Goal: Book appointment/travel/reservation

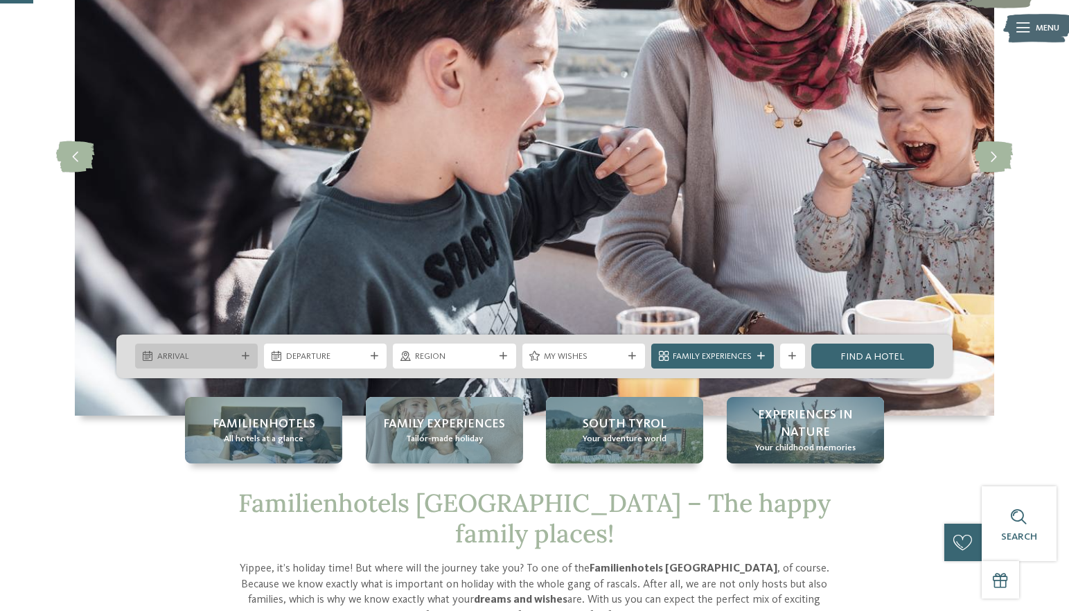
click at [213, 355] on span "Arrival" at bounding box center [196, 357] width 79 height 12
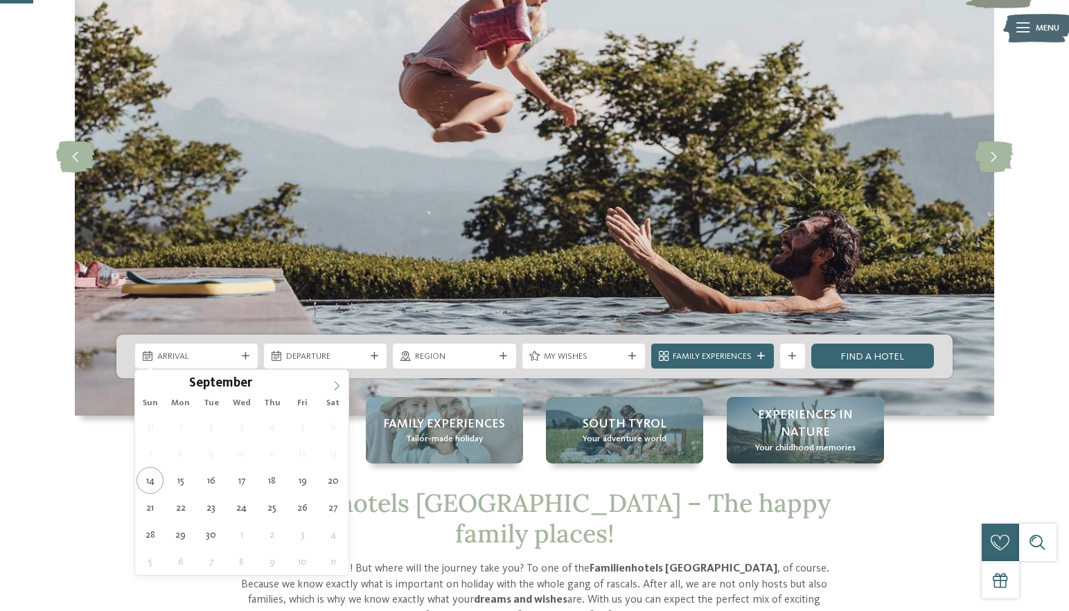
click at [335, 382] on icon at bounding box center [337, 386] width 5 height 9
click at [338, 384] on icon at bounding box center [337, 386] width 10 height 10
type div "[DATE]"
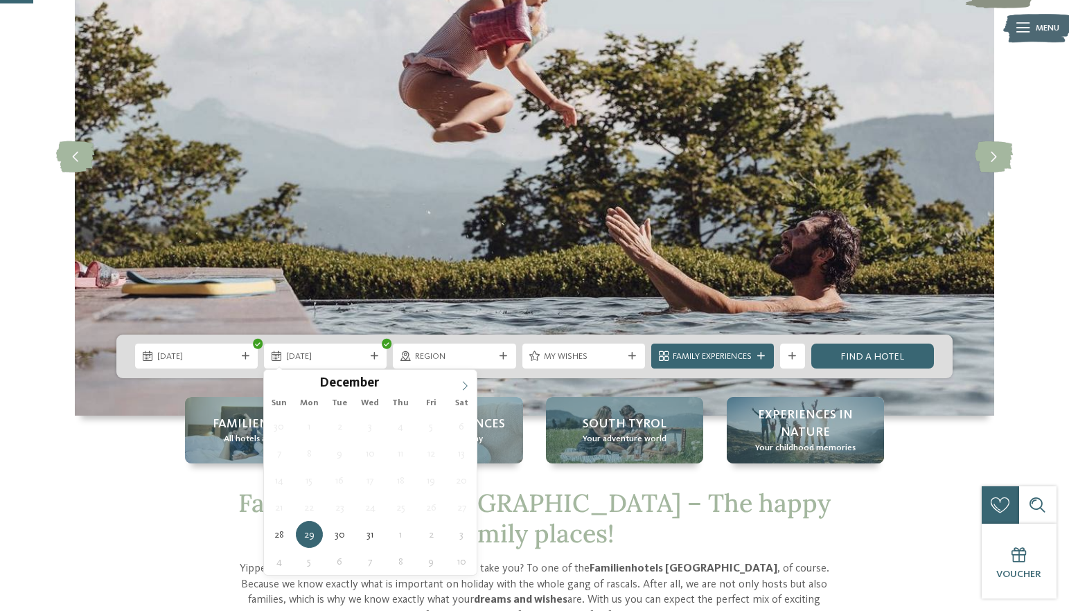
type input "****"
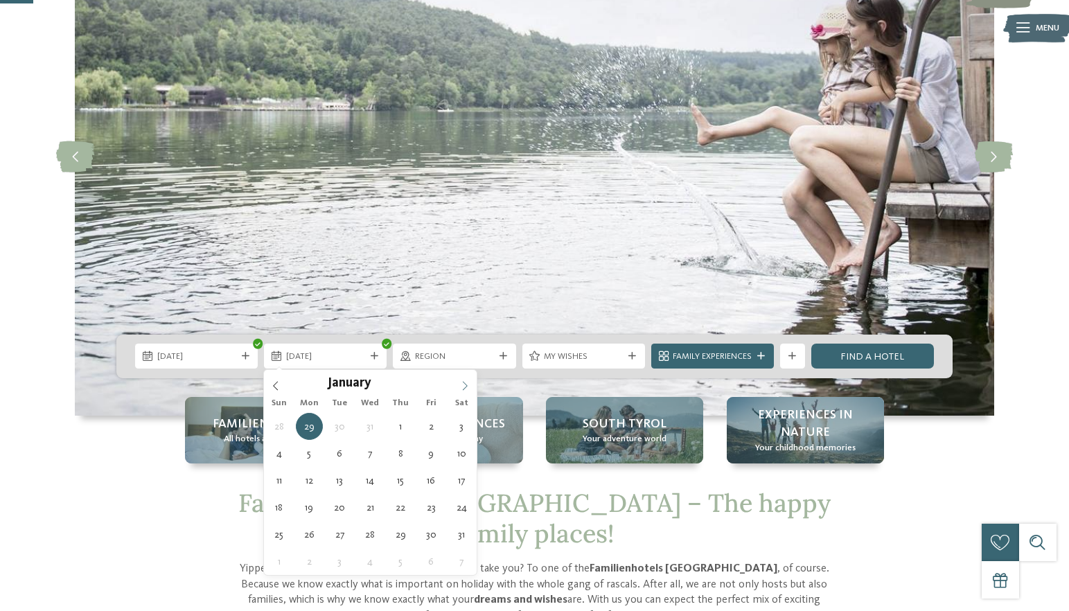
click at [466, 391] on span at bounding box center [465, 382] width 24 height 24
type div "[DATE]"
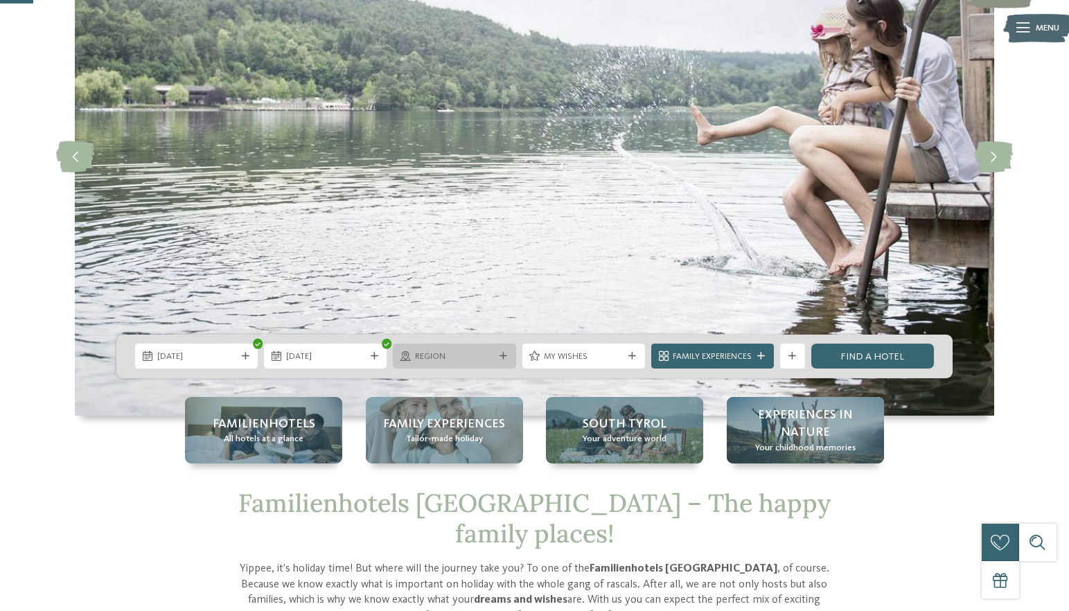
click at [487, 355] on span "Region" at bounding box center [454, 357] width 79 height 12
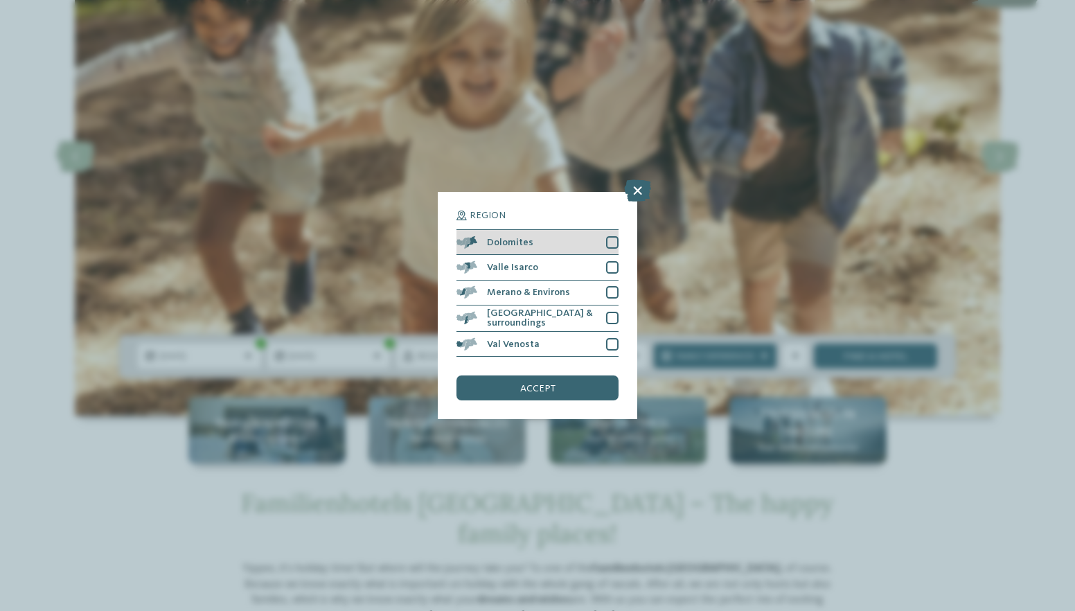
click at [614, 236] on div at bounding box center [612, 242] width 12 height 12
click at [584, 375] on div "accept" at bounding box center [537, 387] width 162 height 25
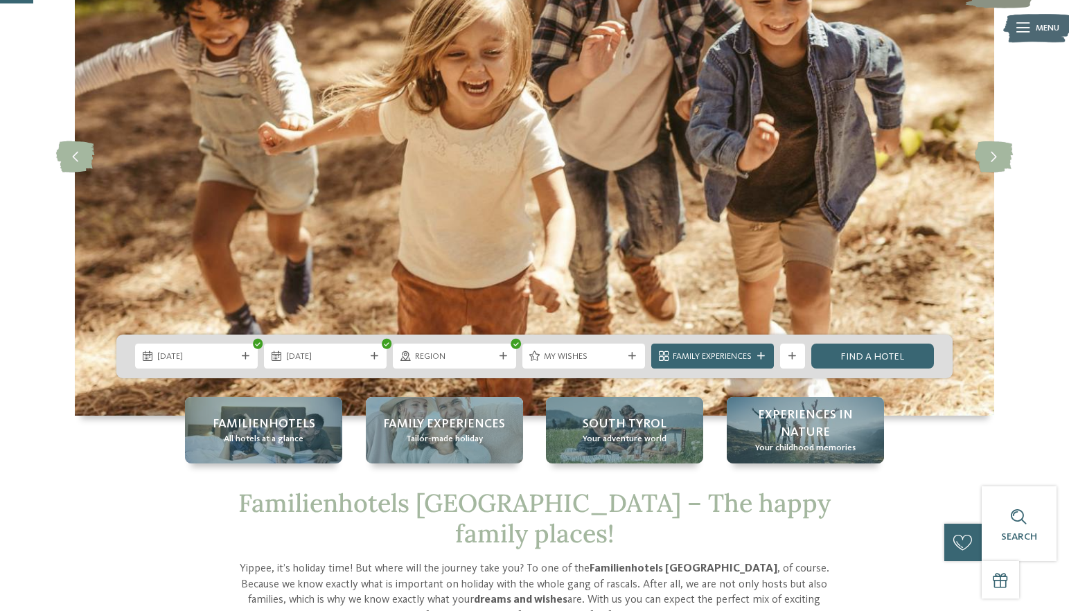
click at [589, 355] on span "My wishes" at bounding box center [583, 357] width 79 height 12
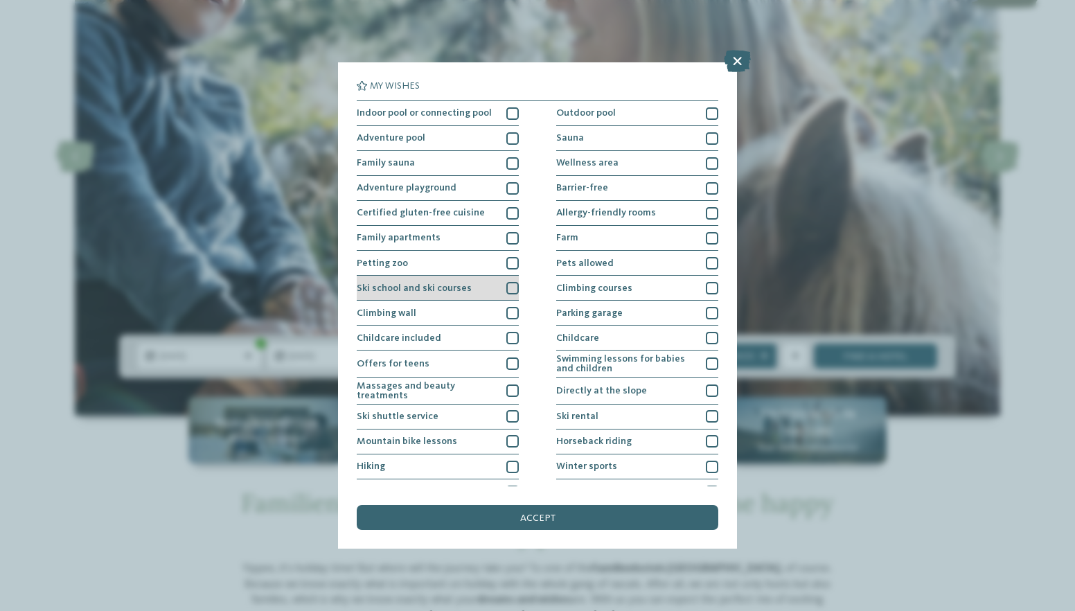
click at [506, 285] on div at bounding box center [512, 288] width 12 height 12
click at [539, 513] on span "accept" at bounding box center [537, 518] width 35 height 10
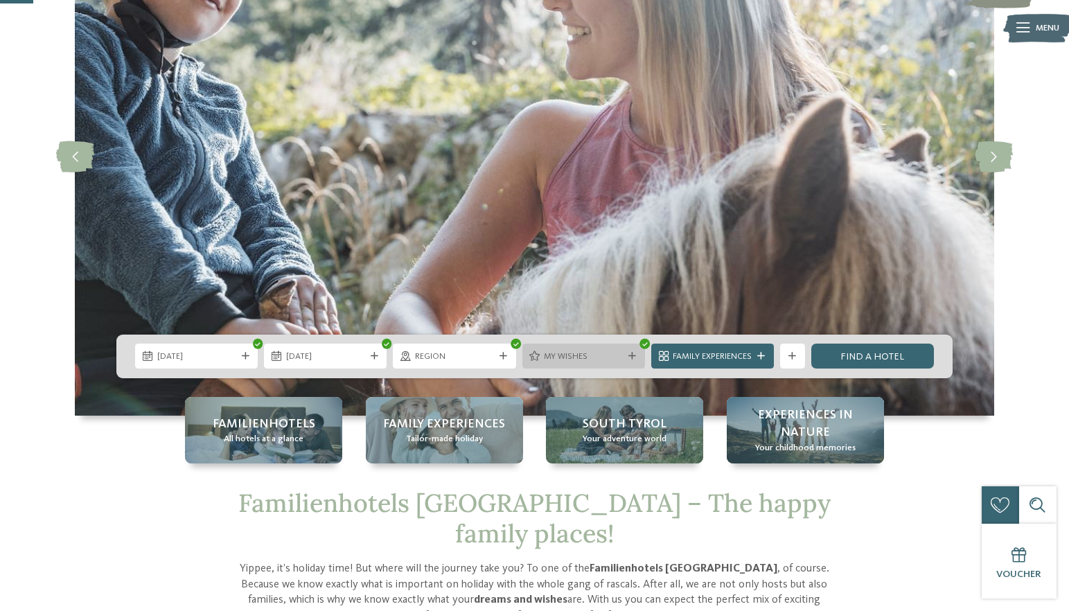
click at [592, 360] on span "My wishes" at bounding box center [583, 357] width 79 height 12
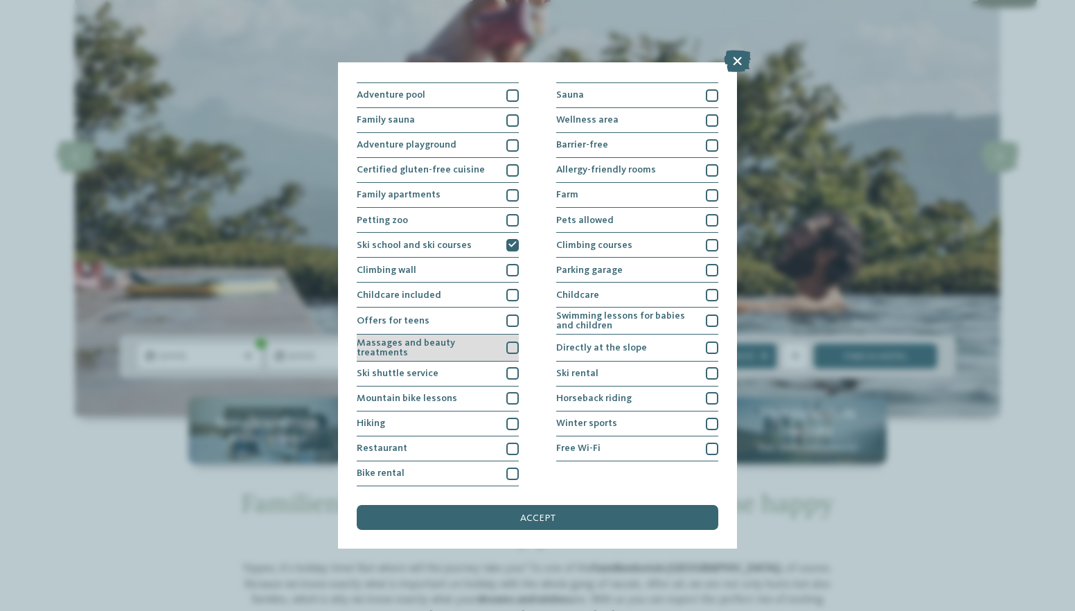
scroll to position [166, 0]
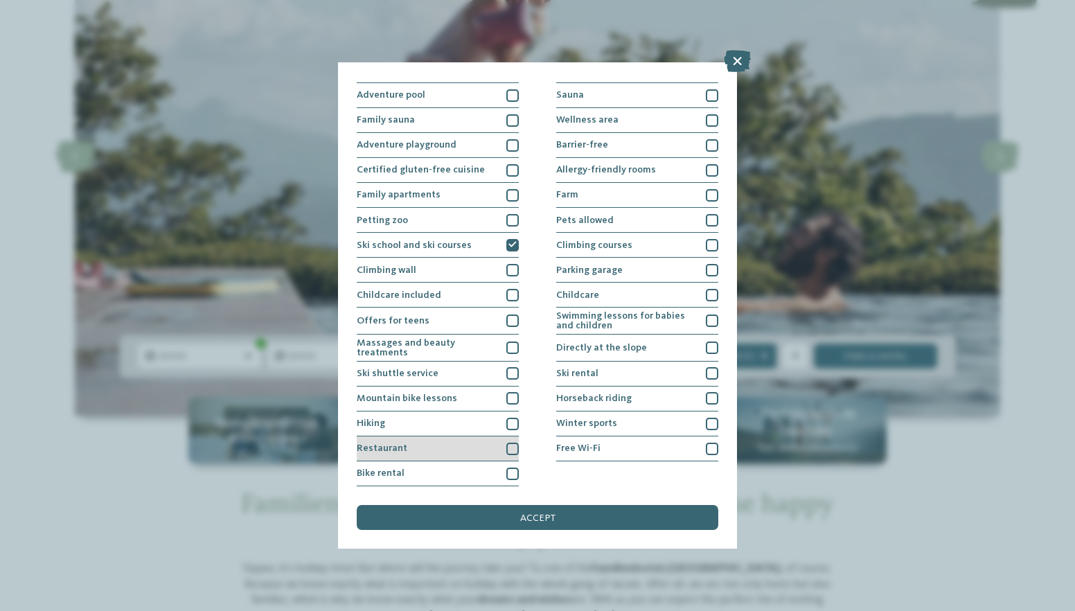
click at [511, 443] on div at bounding box center [512, 449] width 12 height 12
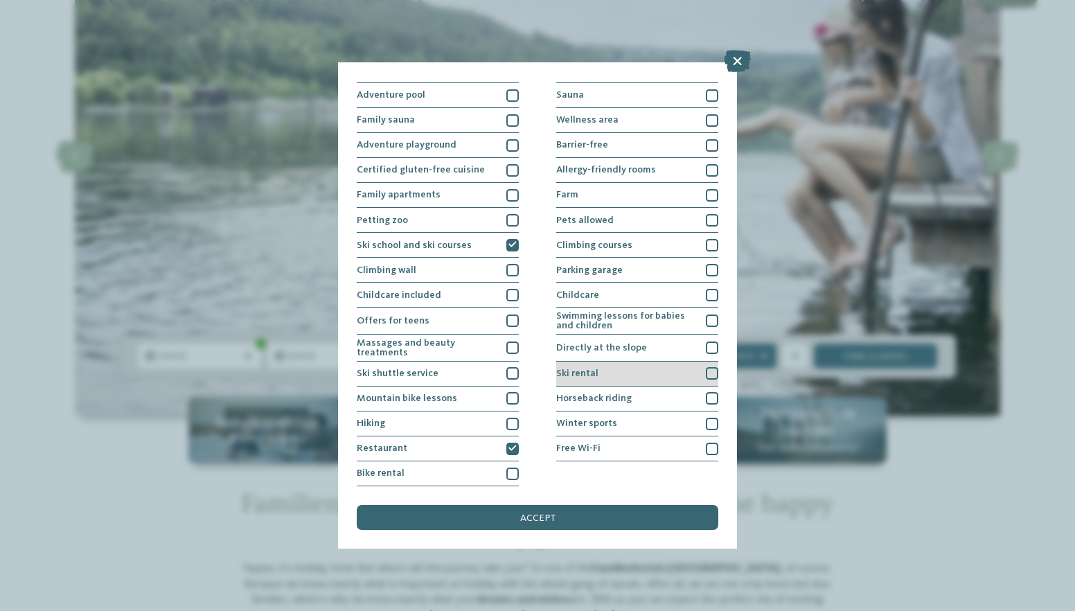
click at [708, 367] on div at bounding box center [712, 373] width 12 height 12
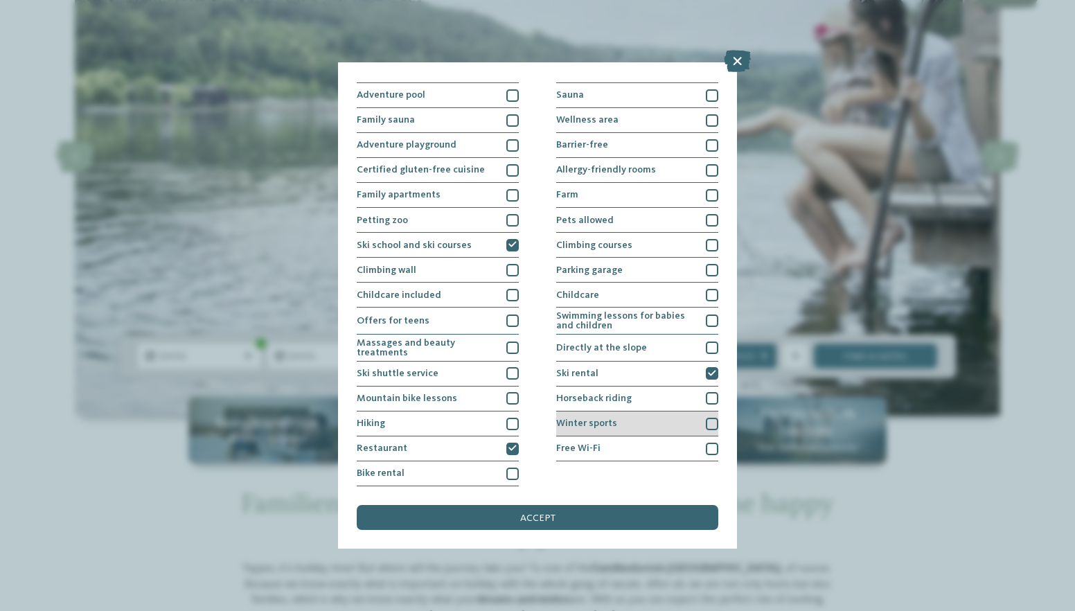
click at [706, 418] on div at bounding box center [712, 424] width 12 height 12
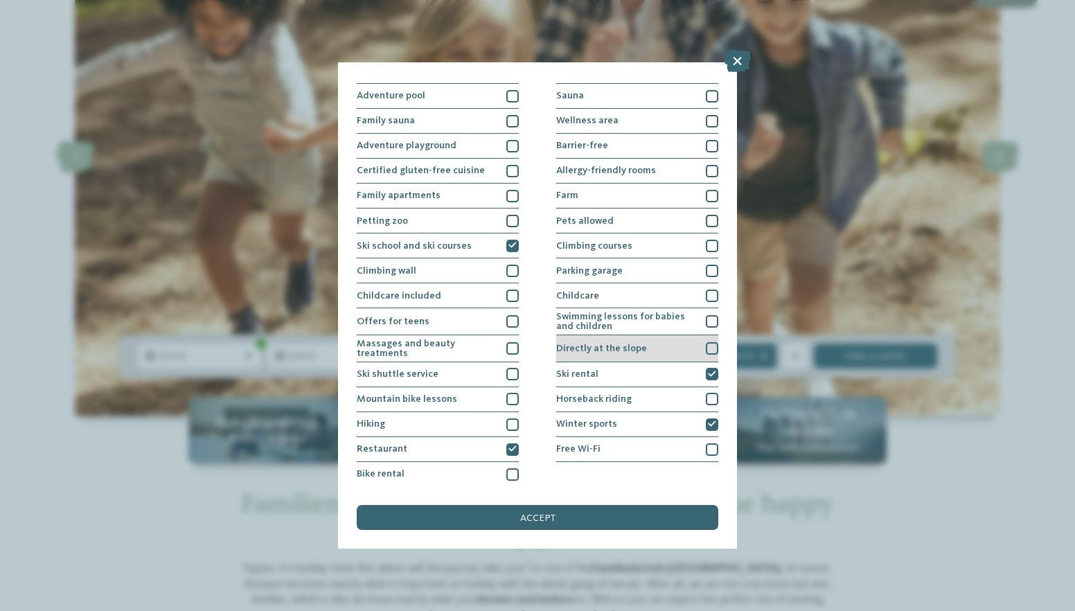
scroll to position [16, 0]
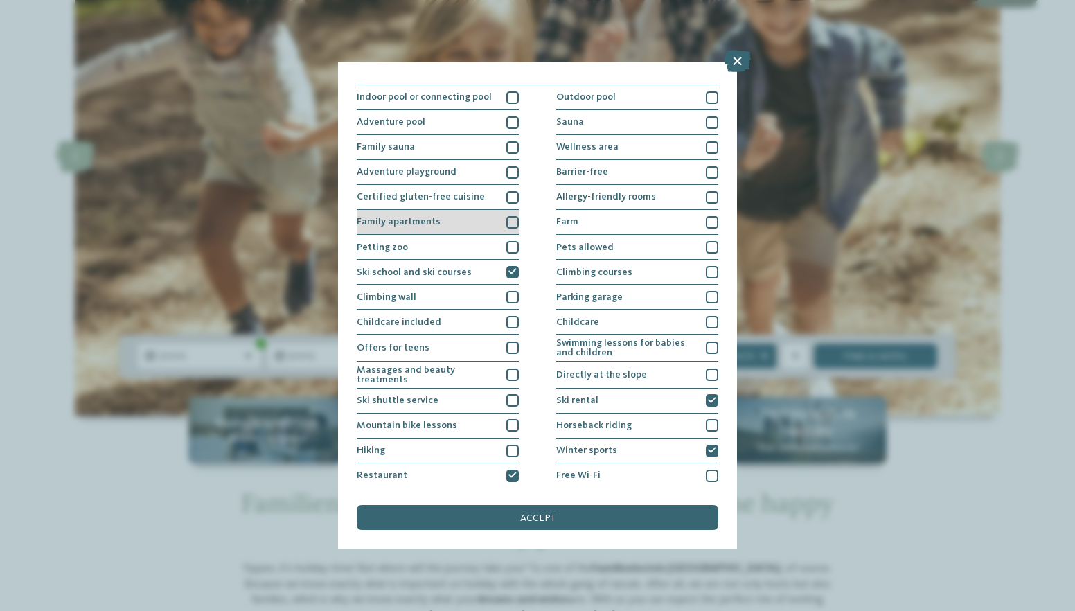
click at [511, 222] on div at bounding box center [512, 222] width 12 height 12
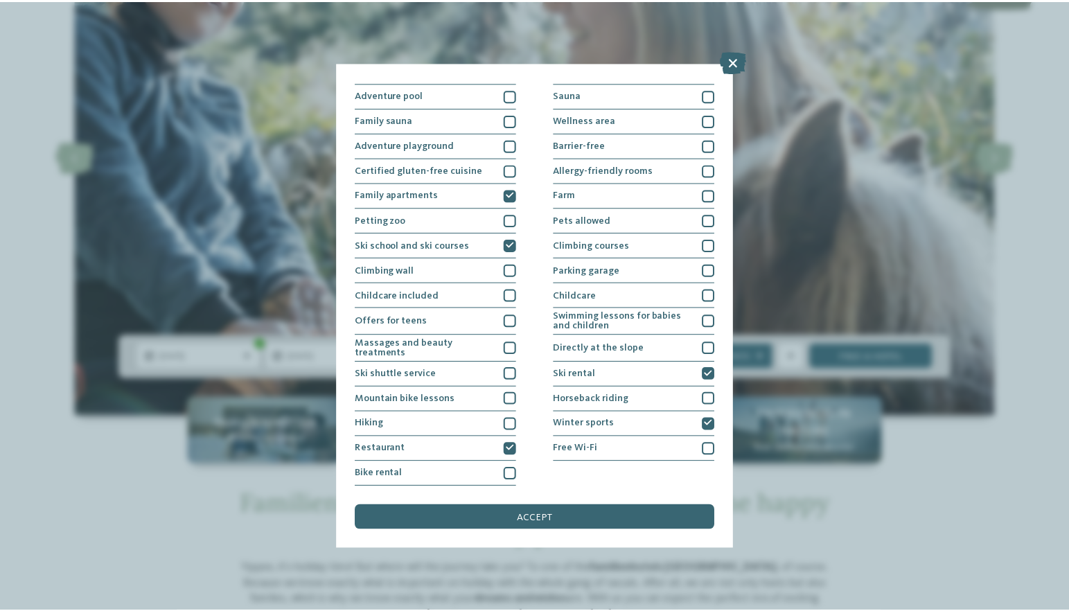
scroll to position [166, 0]
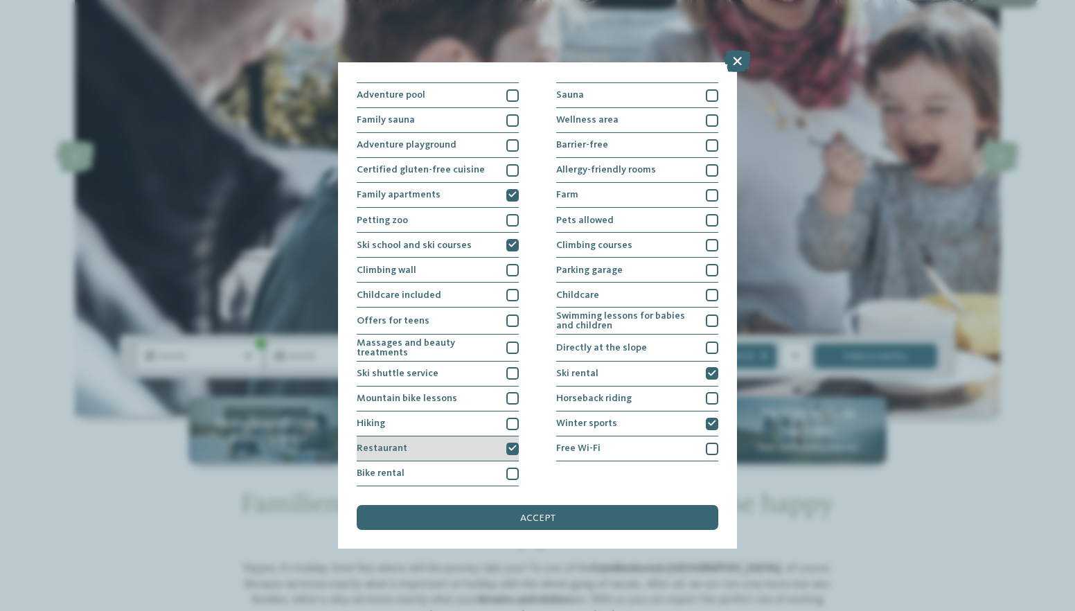
click at [515, 445] on icon at bounding box center [512, 449] width 8 height 8
click at [537, 505] on div "accept" at bounding box center [538, 517] width 362 height 25
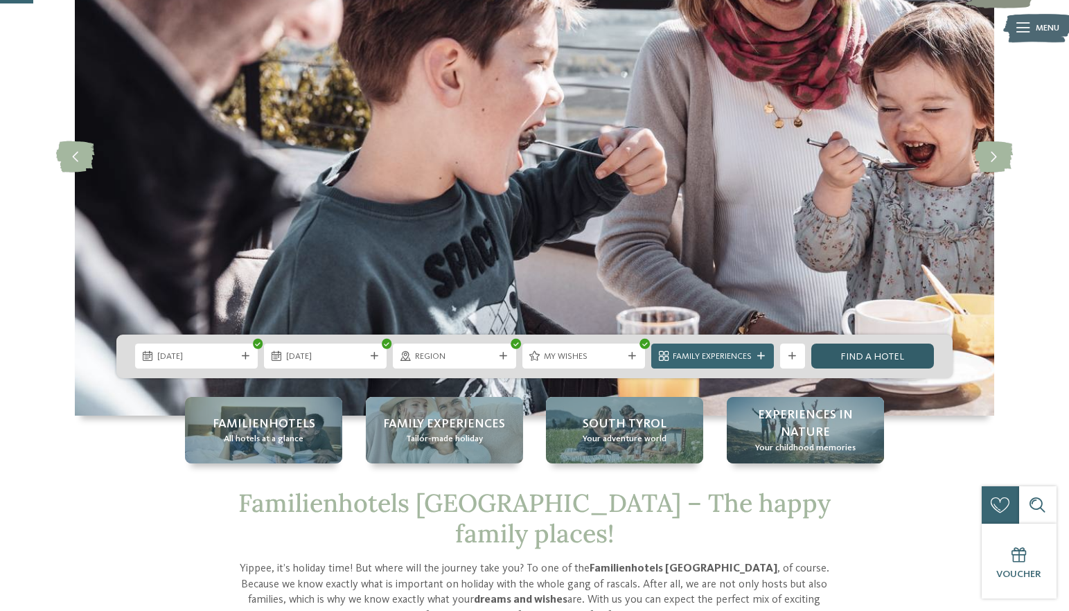
click at [871, 359] on link "Find a hotel" at bounding box center [872, 356] width 123 height 25
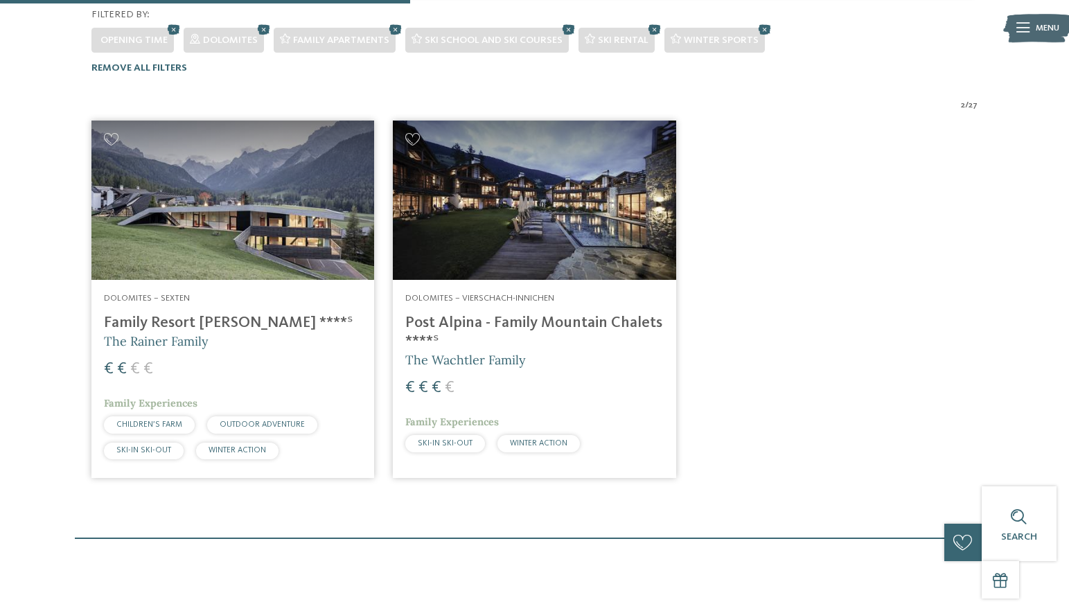
scroll to position [260, 0]
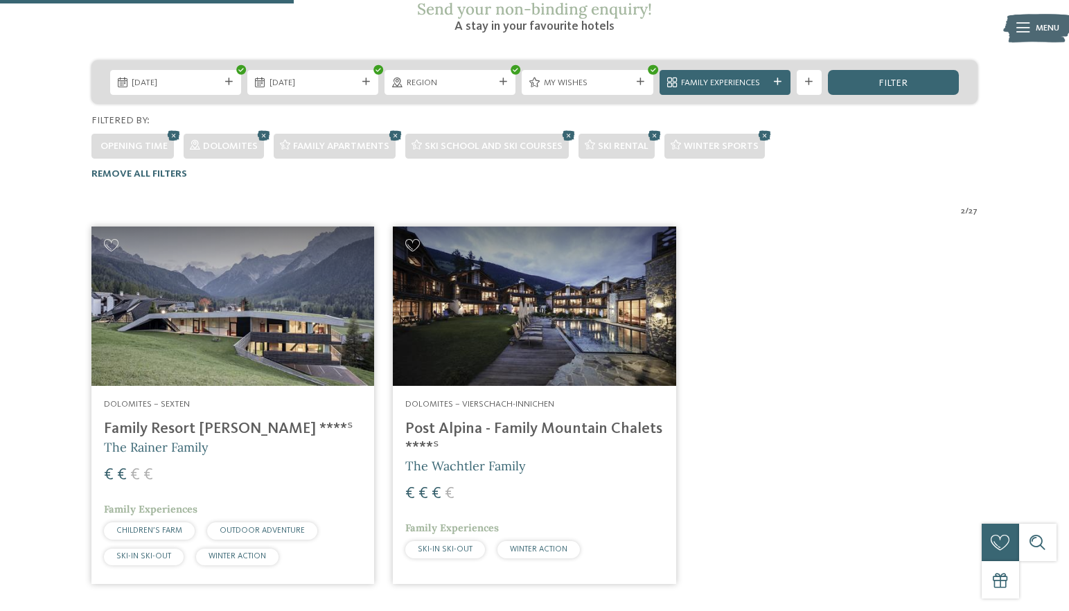
click at [196, 420] on h4 "Family Resort [PERSON_NAME] ****ˢ" at bounding box center [233, 429] width 258 height 19
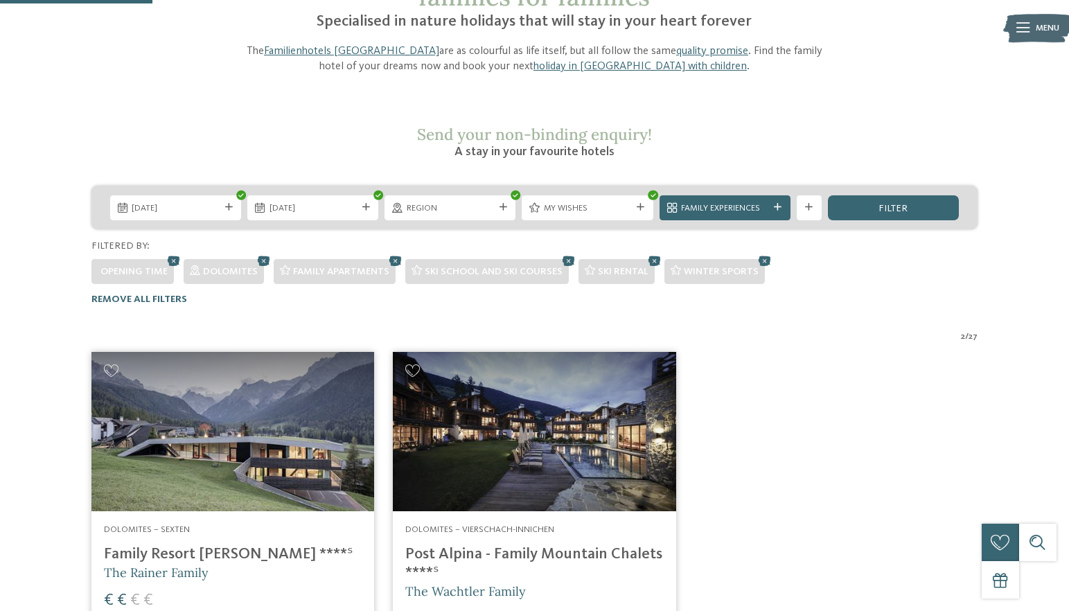
scroll to position [161, 0]
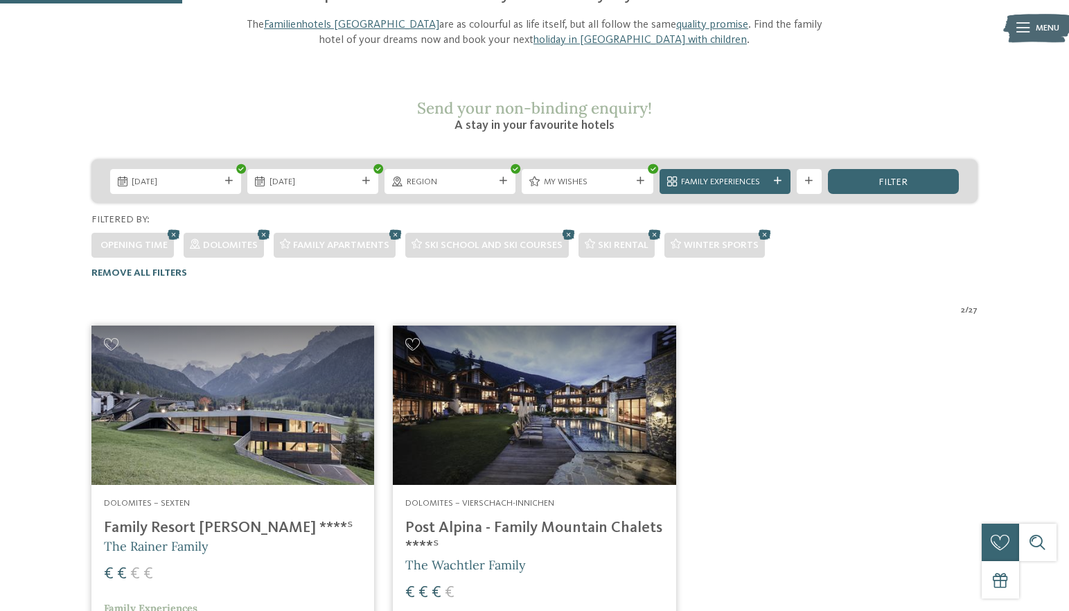
click at [548, 519] on h4 "Post Alpina - Family Mountain Chalets ****ˢ" at bounding box center [534, 537] width 258 height 37
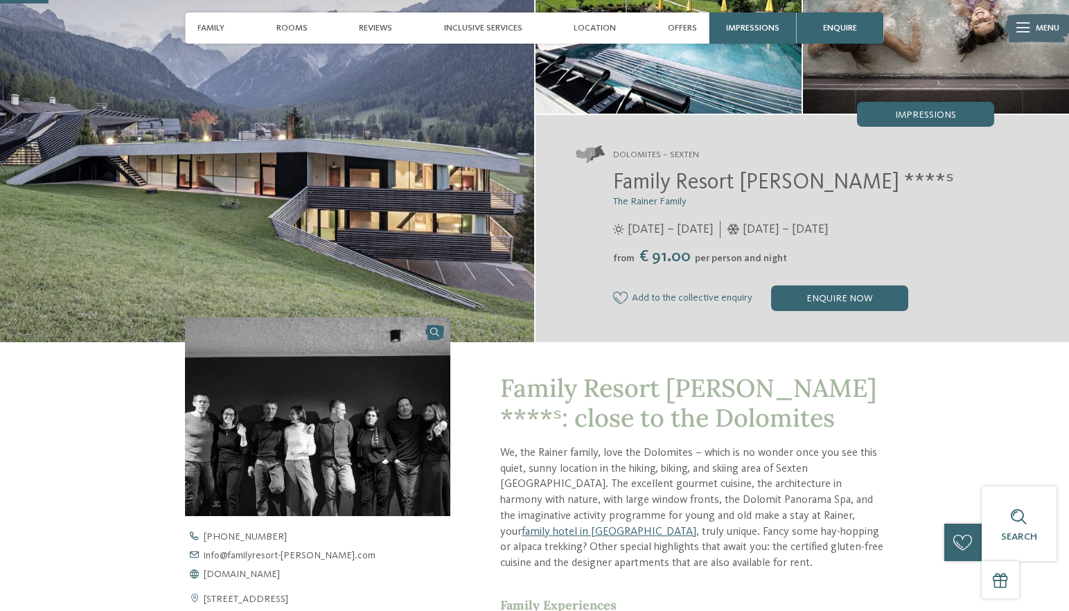
scroll to position [425, 0]
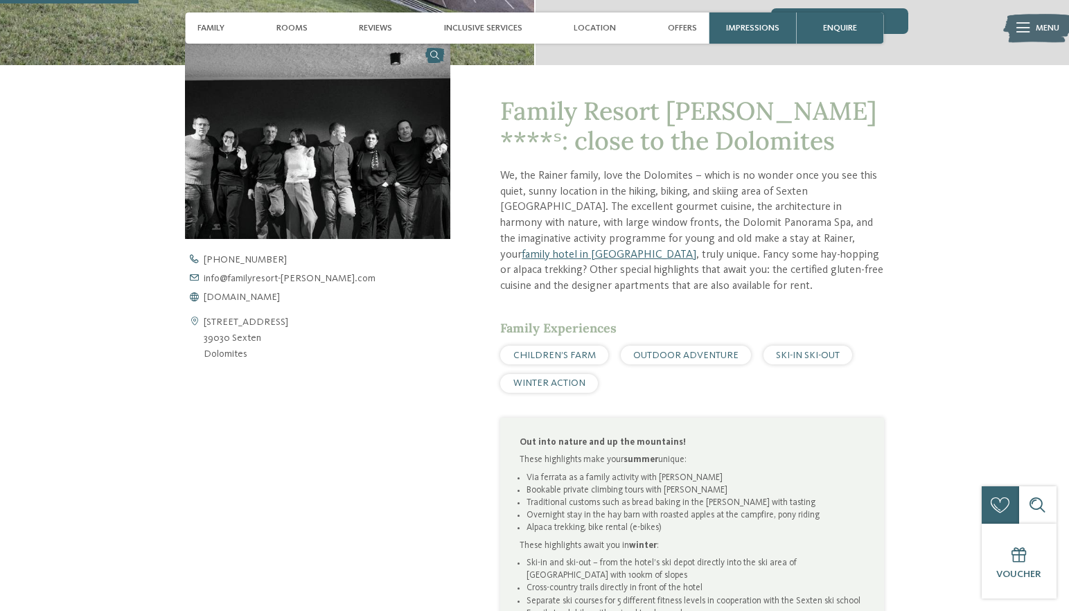
drag, startPoint x: 265, startPoint y: 338, endPoint x: 206, endPoint y: 341, distance: 58.9
click at [206, 341] on address "Via S. Giuseppe 40 39030 Sexten Dolomites" at bounding box center [246, 338] width 85 height 48
click at [272, 350] on address "Via S. Giuseppe 40 39030 Sexten Dolomites" at bounding box center [246, 338] width 85 height 48
drag, startPoint x: 263, startPoint y: 336, endPoint x: 204, endPoint y: 339, distance: 58.9
click at [204, 339] on address "Via S. Giuseppe 40 39030 Sexten Dolomites" at bounding box center [246, 338] width 85 height 48
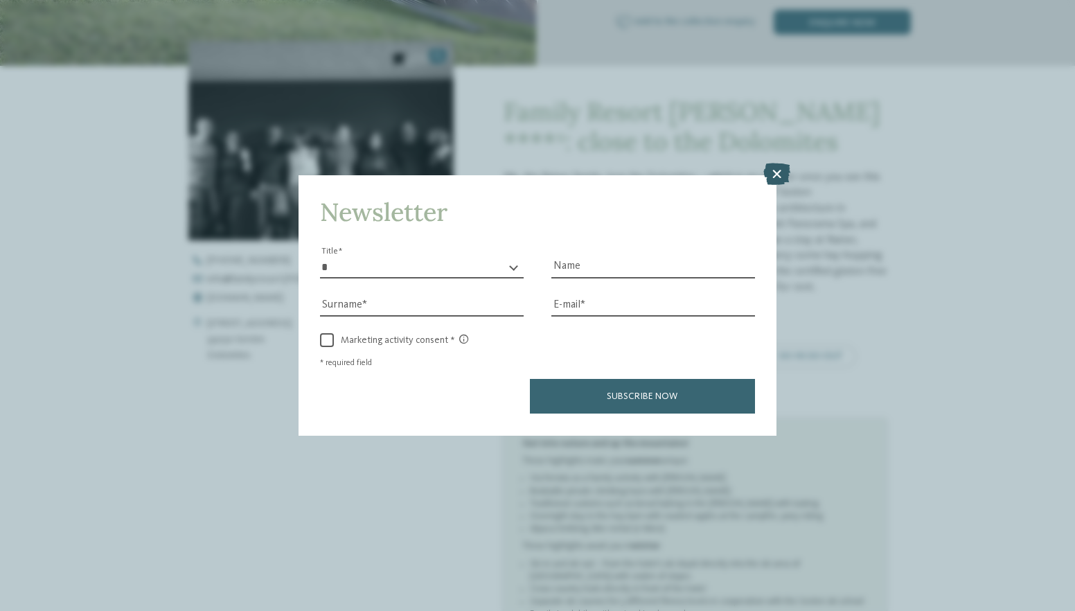
click at [775, 163] on icon at bounding box center [776, 174] width 27 height 22
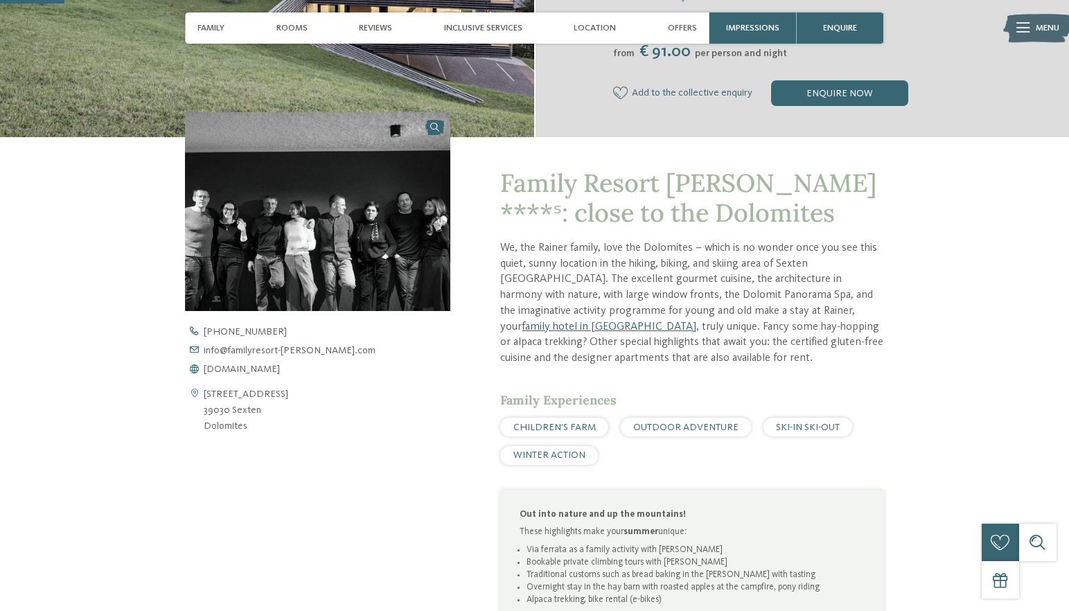
scroll to position [0, 0]
